Goal: Information Seeking & Learning: Learn about a topic

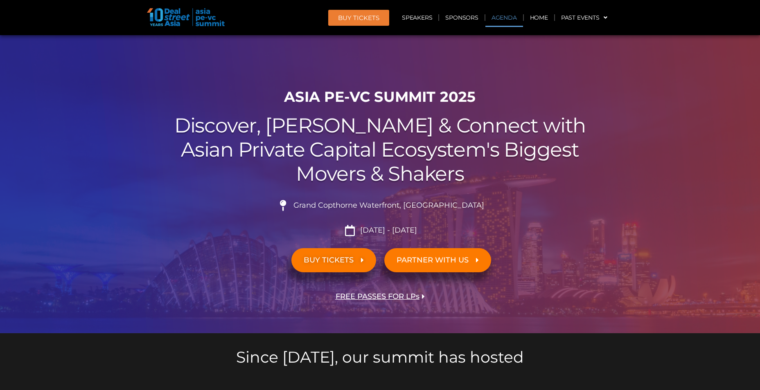
click at [497, 17] on link "Agenda" at bounding box center [504, 17] width 38 height 19
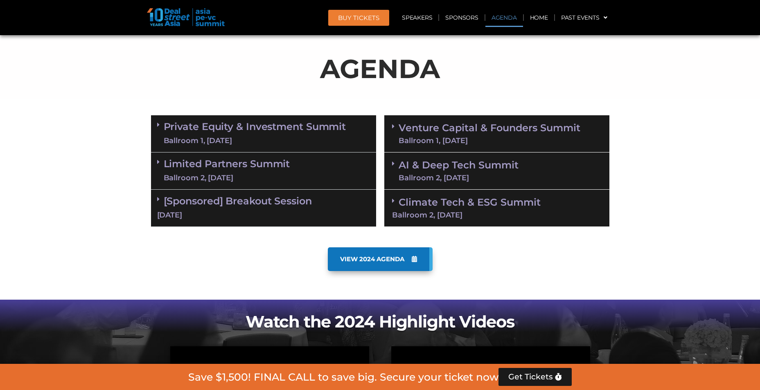
scroll to position [428, 0]
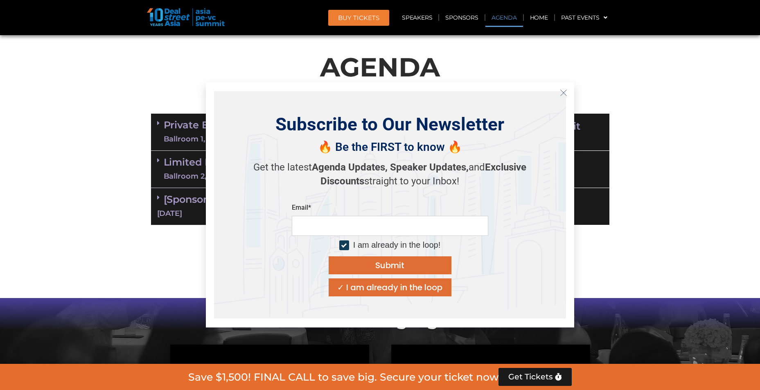
click at [563, 94] on icon "Close" at bounding box center [563, 92] width 7 height 7
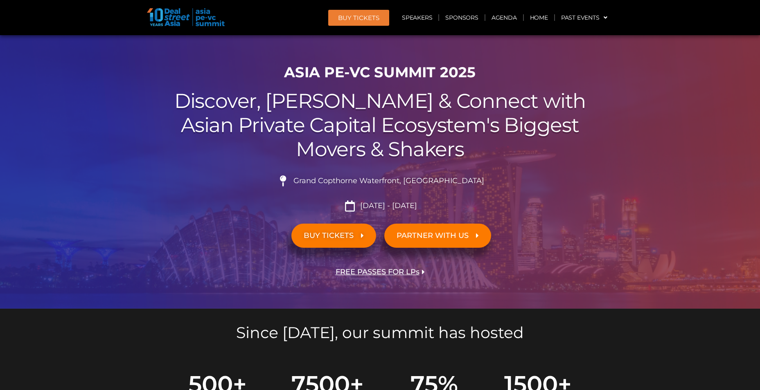
scroll to position [0, 0]
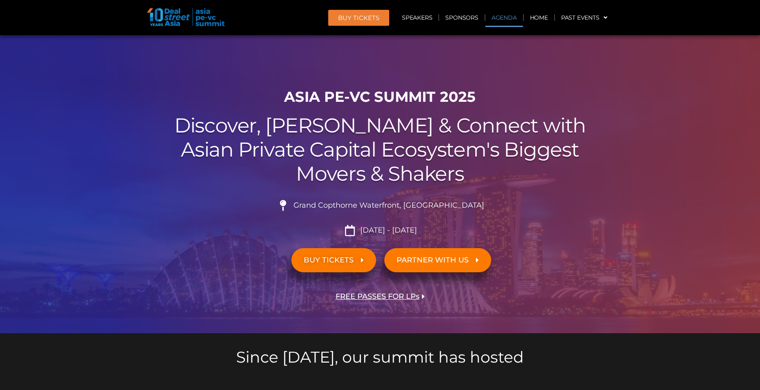
click at [506, 20] on link "Agenda" at bounding box center [504, 17] width 38 height 19
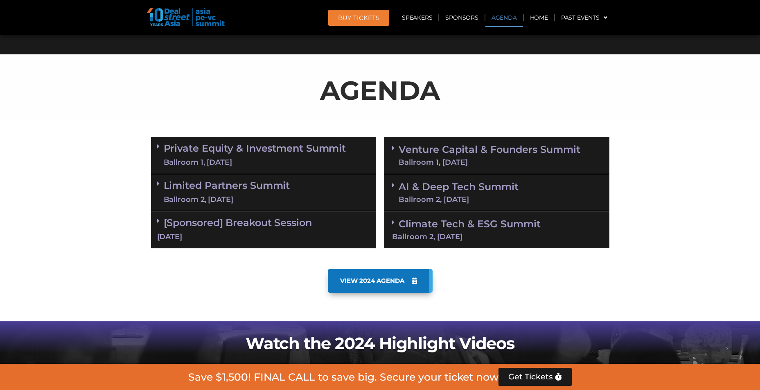
scroll to position [428, 0]
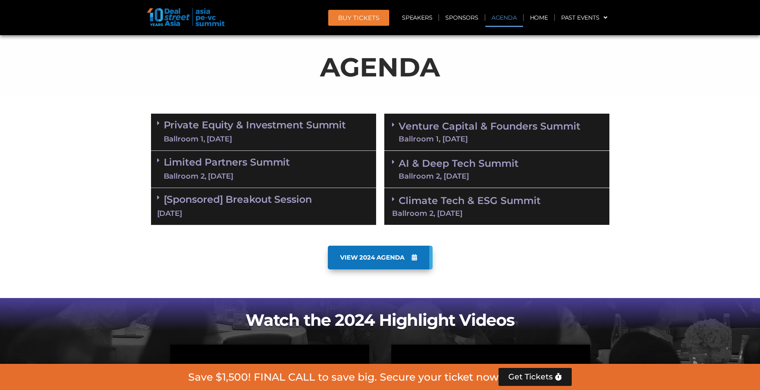
click at [371, 259] on span "VIEW 2024 AGENDA" at bounding box center [372, 257] width 64 height 7
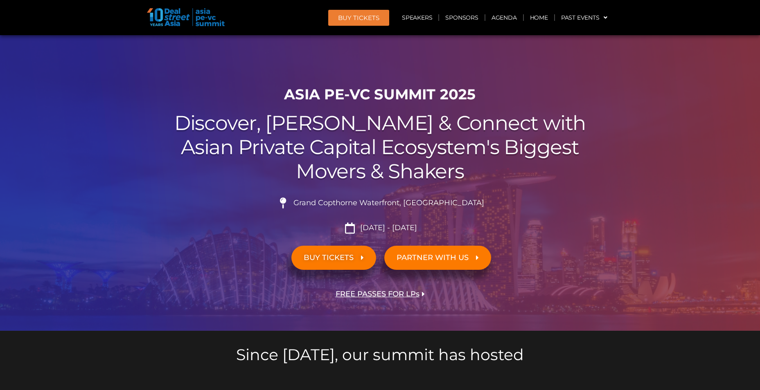
scroll to position [0, 0]
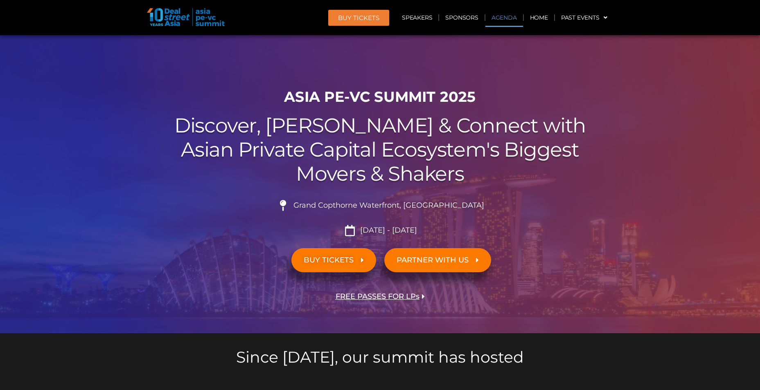
click at [505, 20] on link "Agenda" at bounding box center [504, 17] width 38 height 19
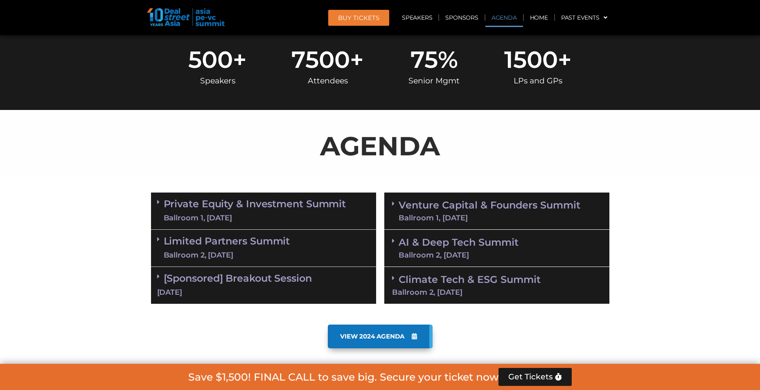
scroll to position [347, 0]
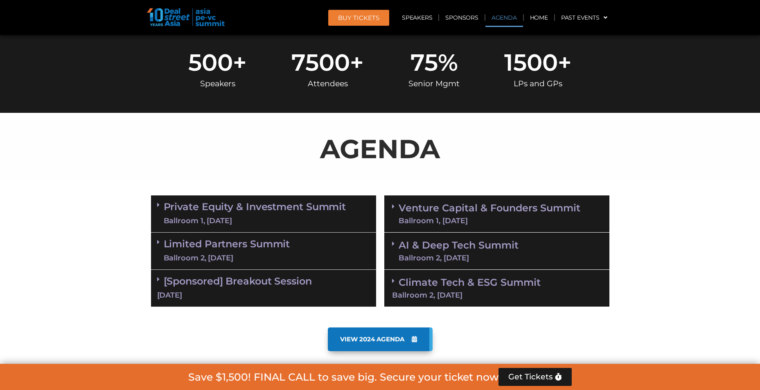
click at [255, 281] on link "[Sponsored] Breakout Session 10 Sept" at bounding box center [263, 287] width 213 height 25
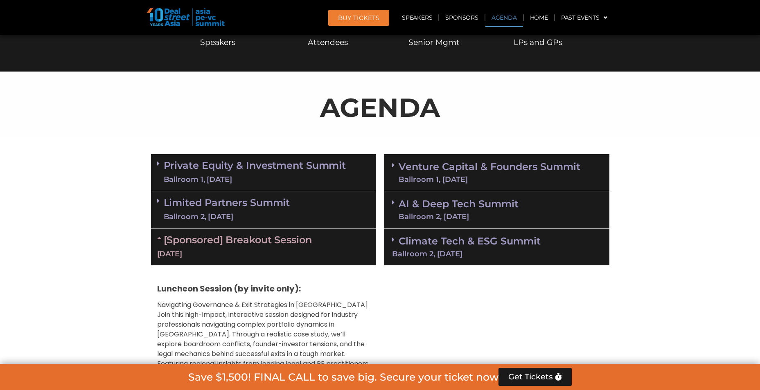
scroll to position [387, 0]
click at [250, 168] on link "Private Equity & Investment Summit Ballroom 1, 10 Sept" at bounding box center [255, 173] width 182 height 25
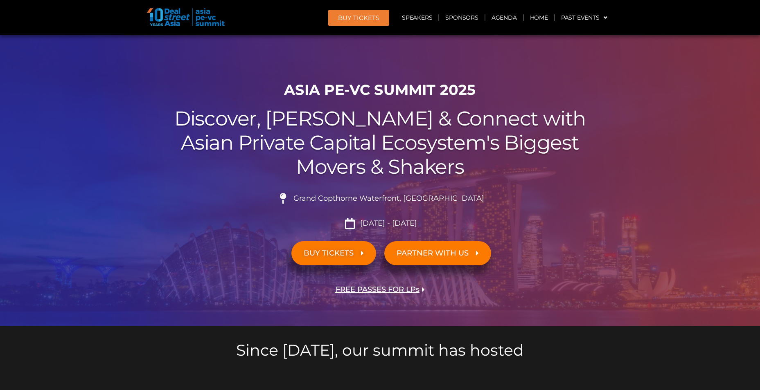
scroll to position [0, 0]
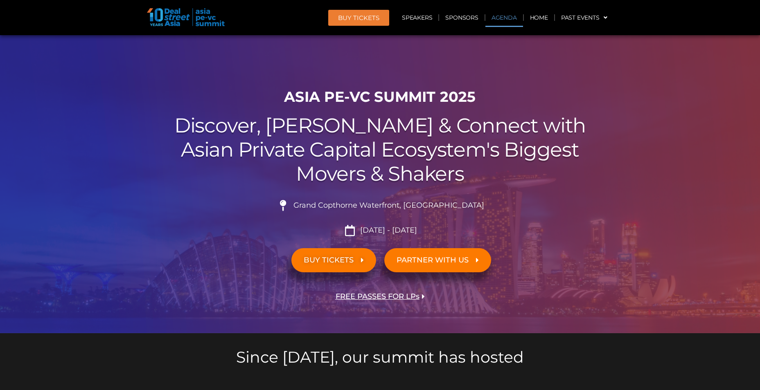
click at [501, 20] on link "Agenda" at bounding box center [504, 17] width 38 height 19
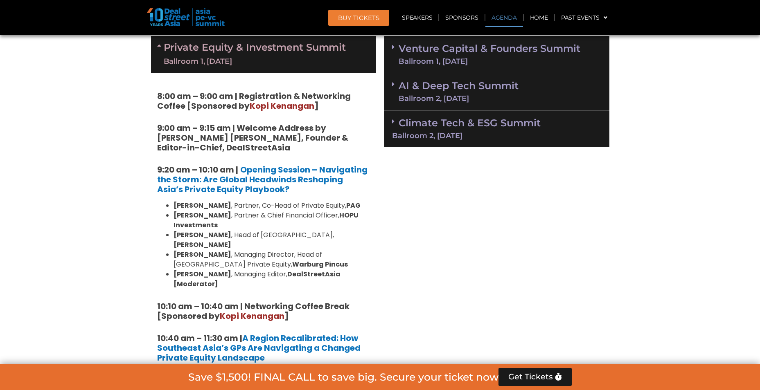
scroll to position [347, 0]
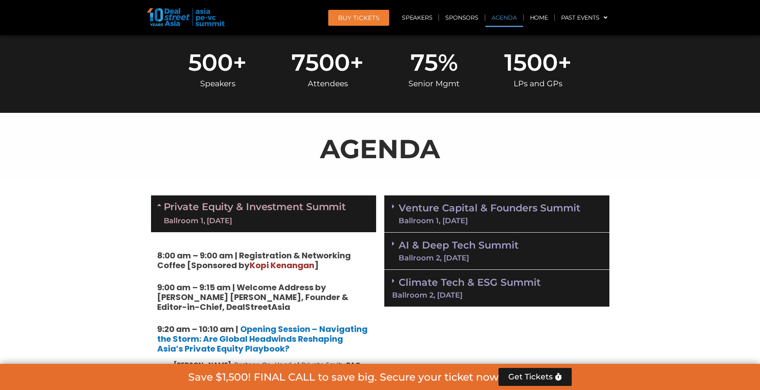
click at [239, 222] on div "Ballroom 1, 10 Sept" at bounding box center [255, 221] width 182 height 10
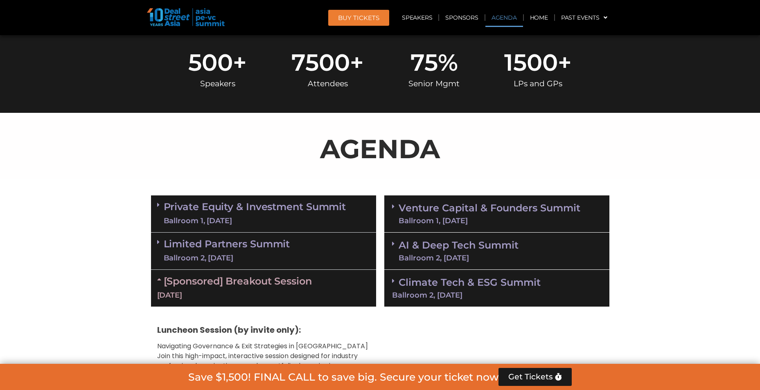
click at [236, 249] on link "Limited Partners Summit Ballroom 2, 10 Sept" at bounding box center [227, 251] width 126 height 25
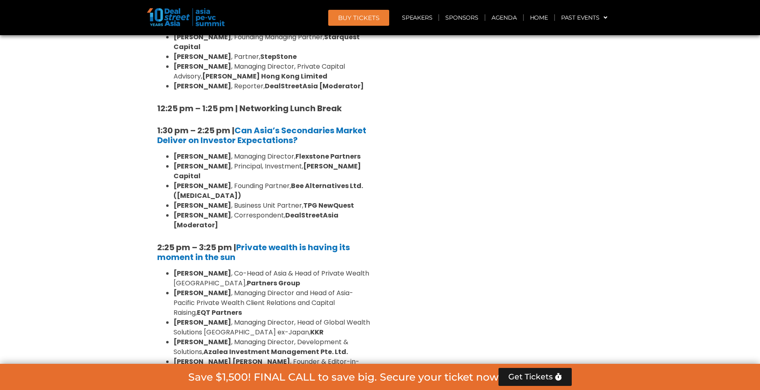
scroll to position [919, 0]
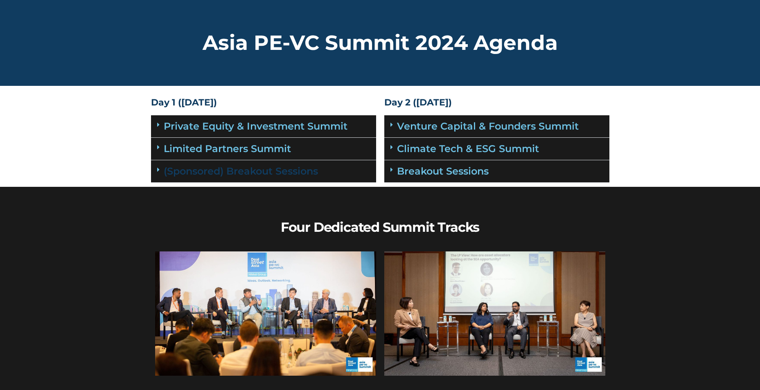
click at [270, 172] on link "(Sponsored) Breakout Sessions" at bounding box center [241, 171] width 154 height 12
